Goal: Find specific page/section

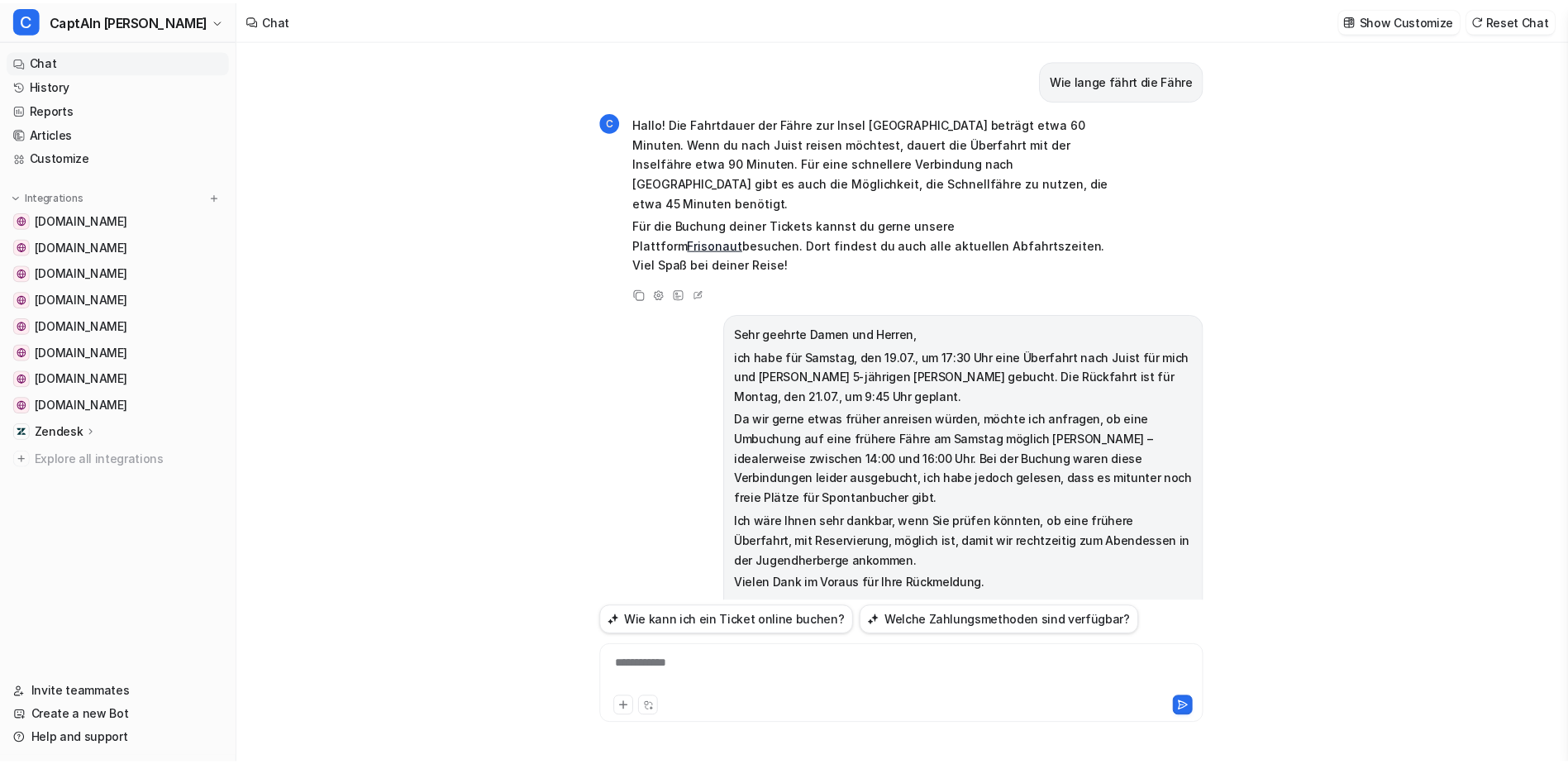
scroll to position [1344, 0]
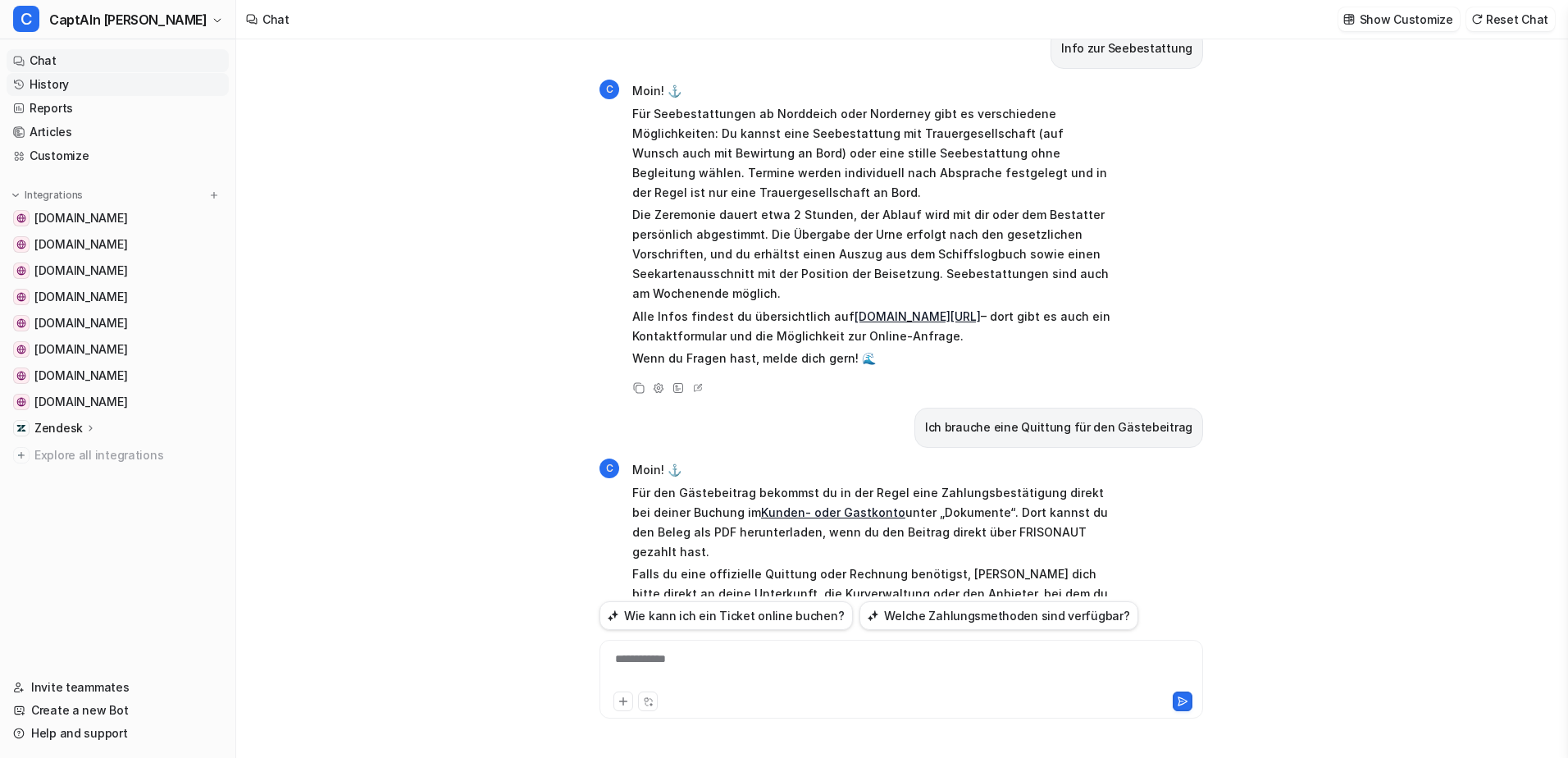
click at [98, 84] on link "History" at bounding box center [118, 84] width 222 height 23
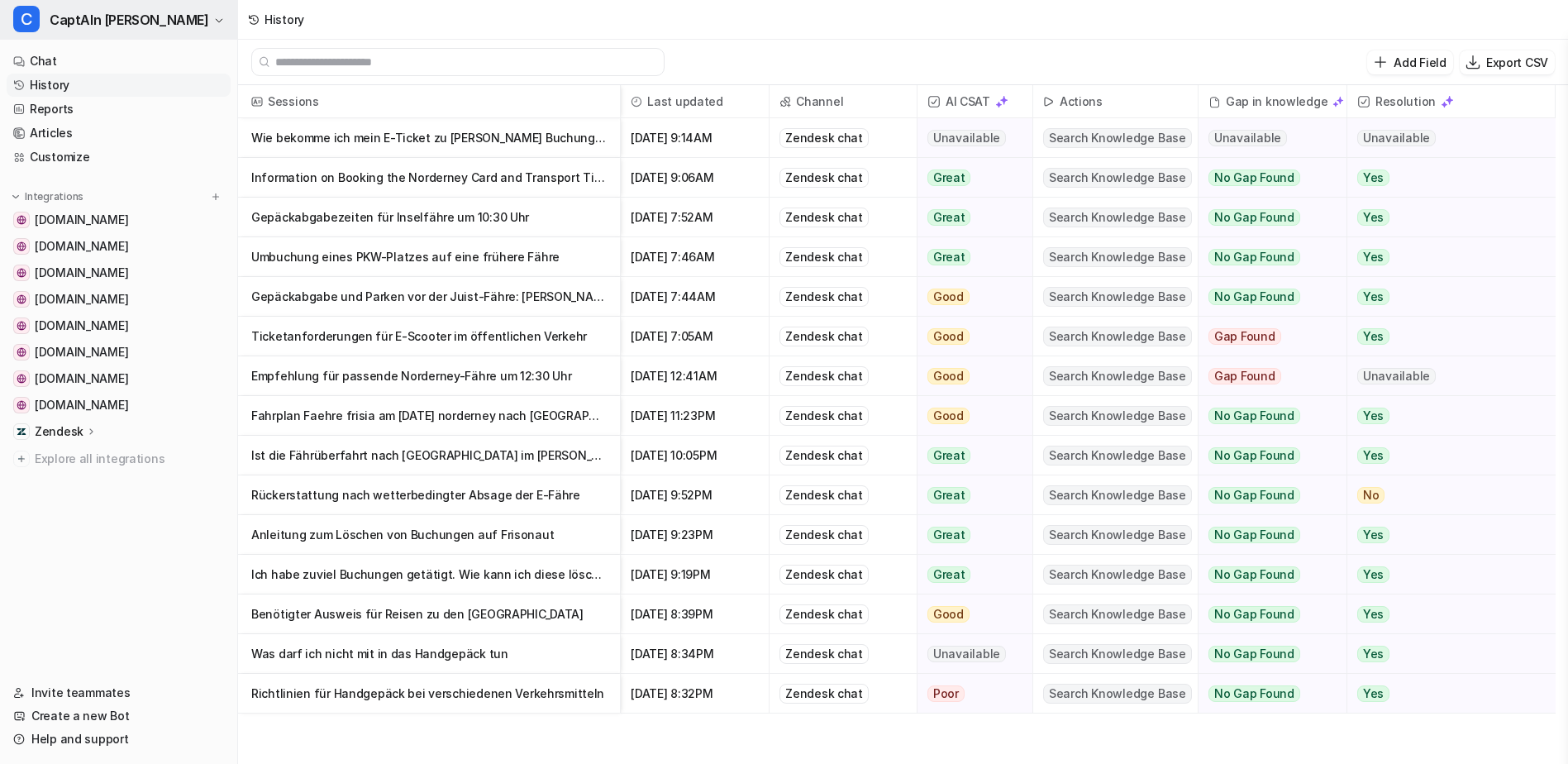
click at [214, 19] on icon "button" at bounding box center [219, 20] width 10 height 10
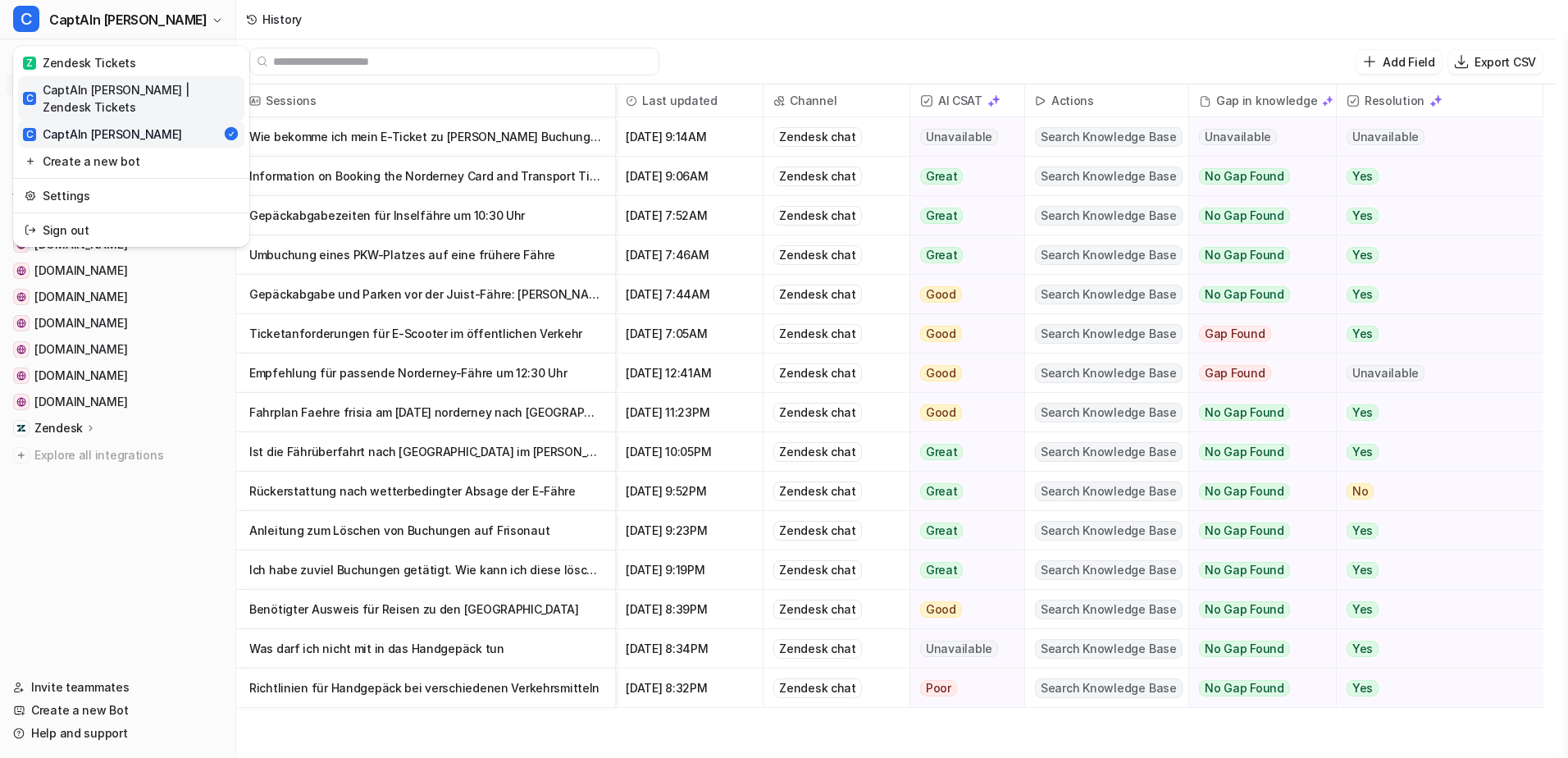
click at [137, 85] on div "C CaptAIn [PERSON_NAME] | Zendesk Tickets" at bounding box center [130, 99] width 216 height 35
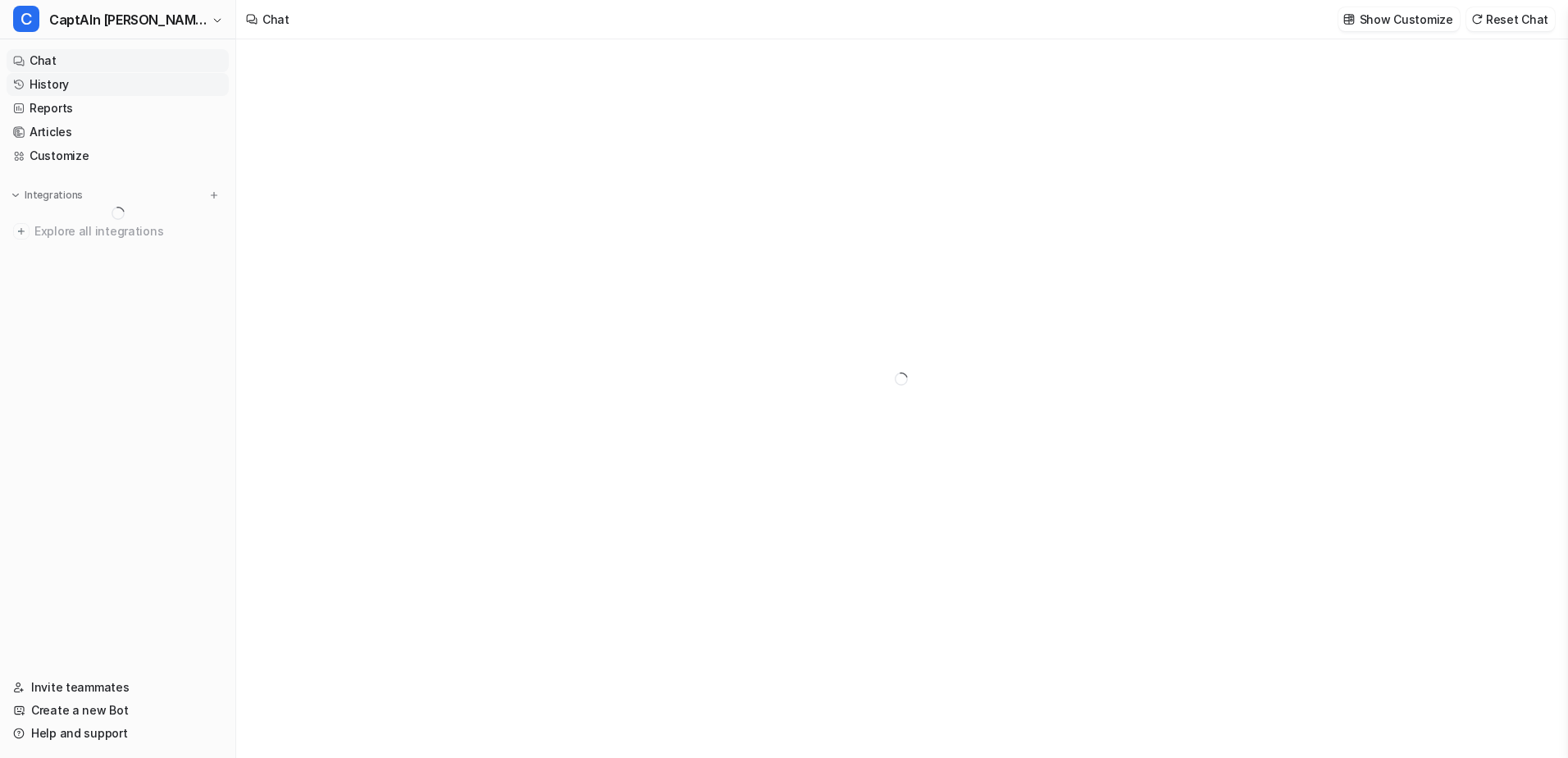
type textarea "**********"
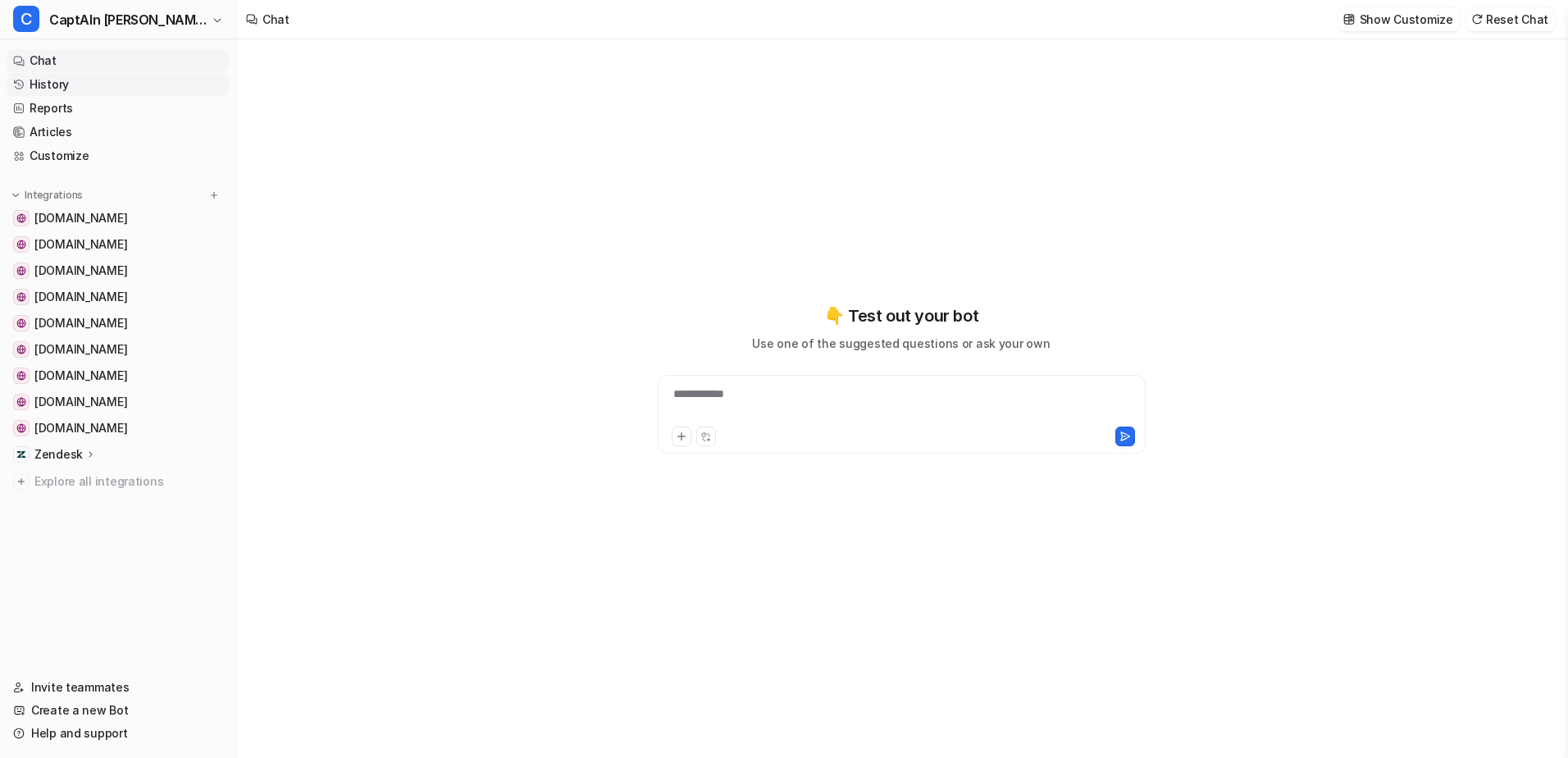
click at [101, 89] on link "History" at bounding box center [118, 84] width 222 height 23
